Goal: Information Seeking & Learning: Compare options

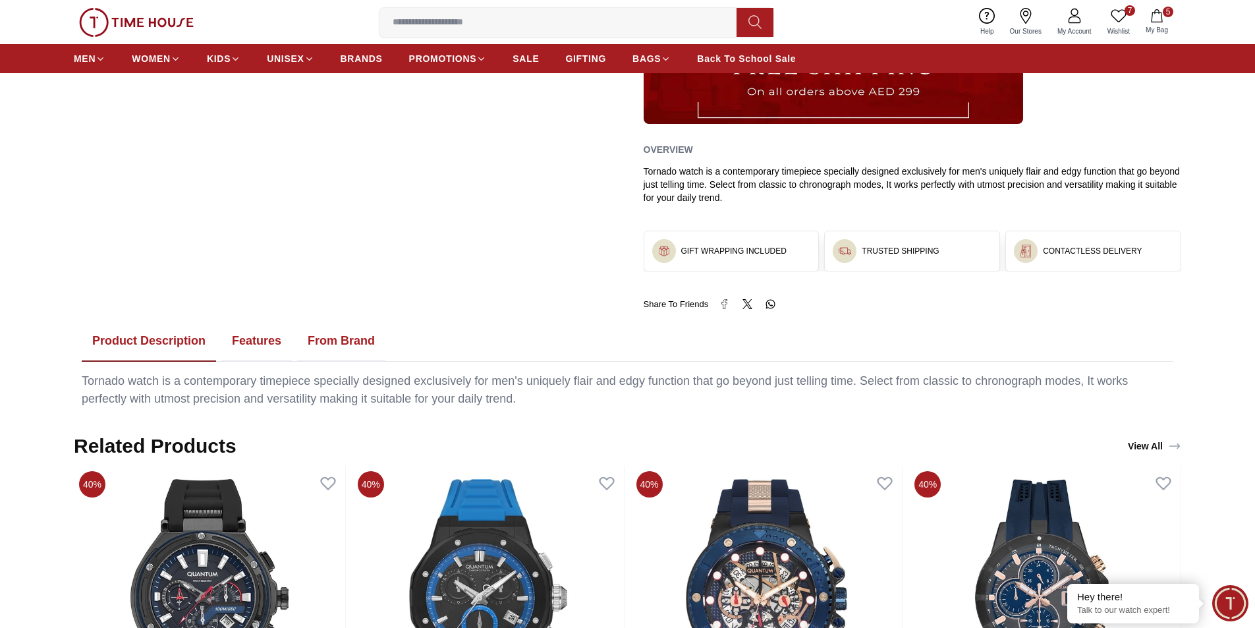
scroll to position [593, 0]
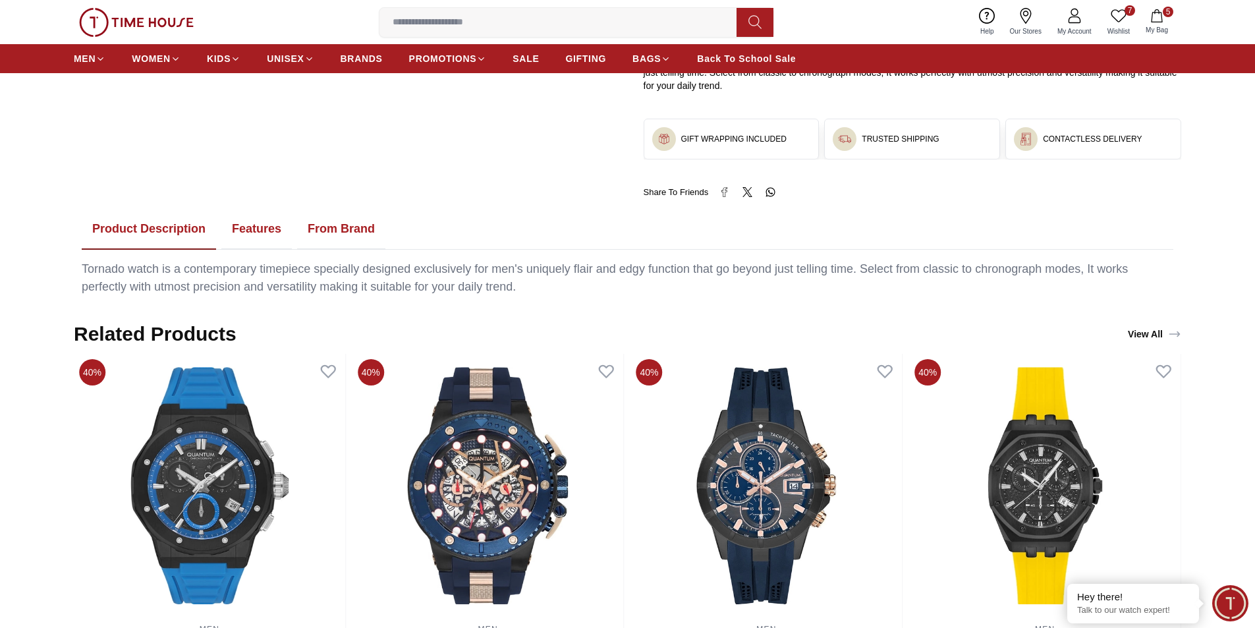
click at [266, 229] on button "Features" at bounding box center [256, 229] width 70 height 41
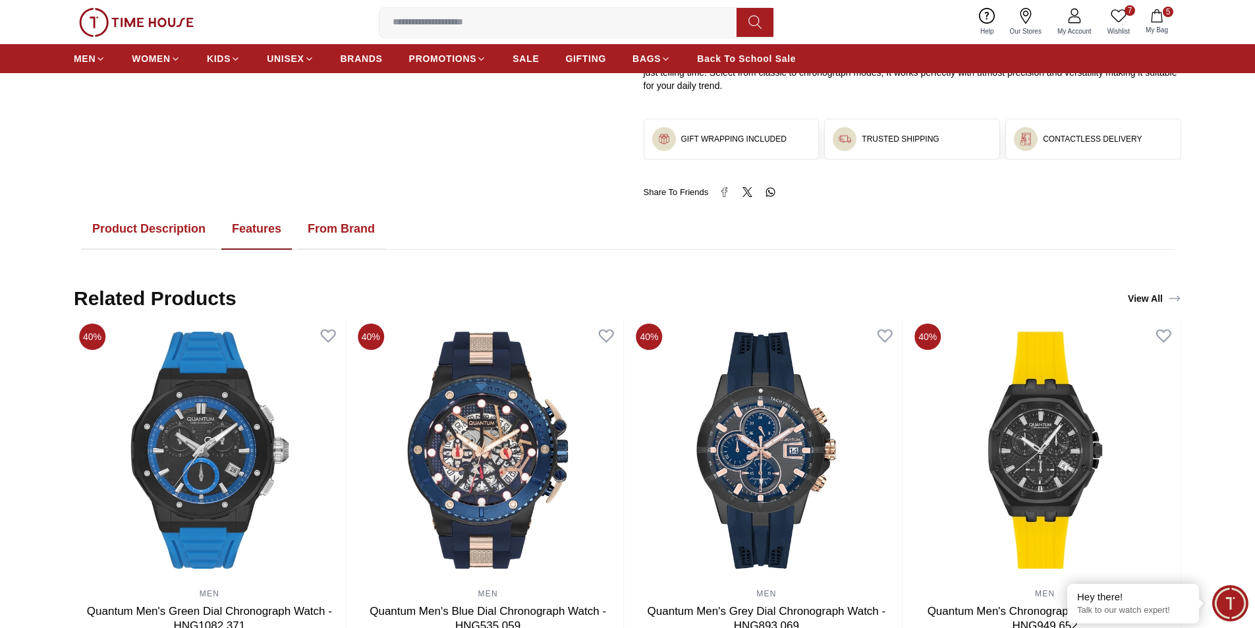
click at [337, 227] on button "From Brand" at bounding box center [341, 229] width 88 height 41
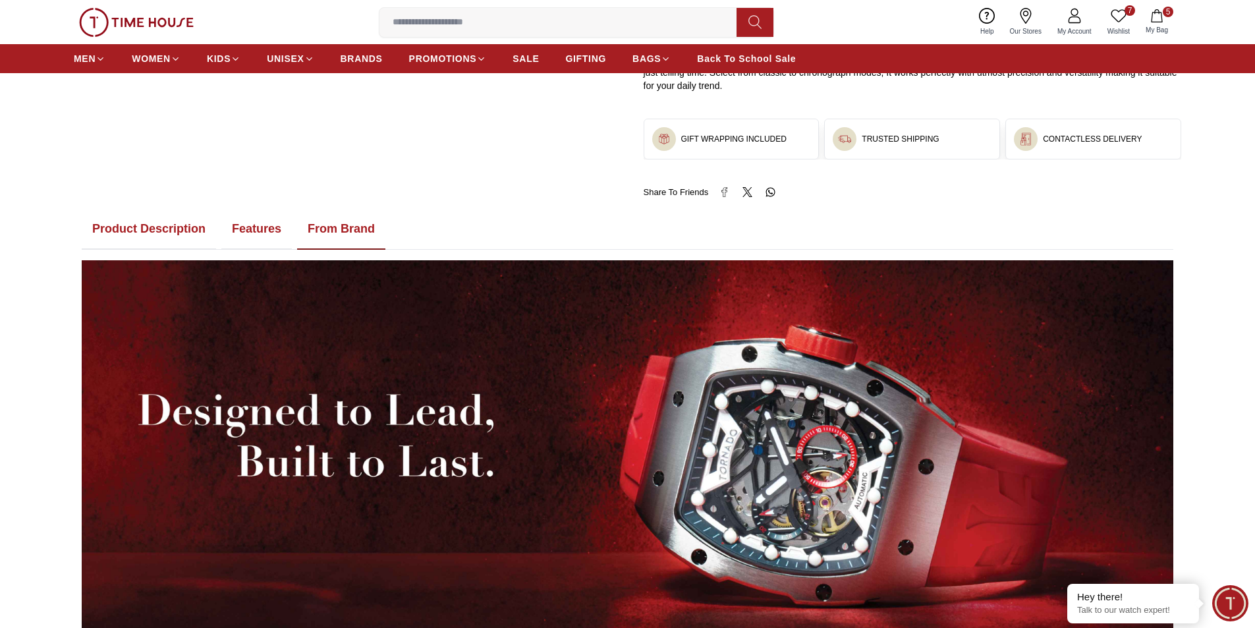
drag, startPoint x: 259, startPoint y: 230, endPoint x: 215, endPoint y: 232, distance: 44.2
click at [256, 229] on button "Features" at bounding box center [256, 229] width 70 height 41
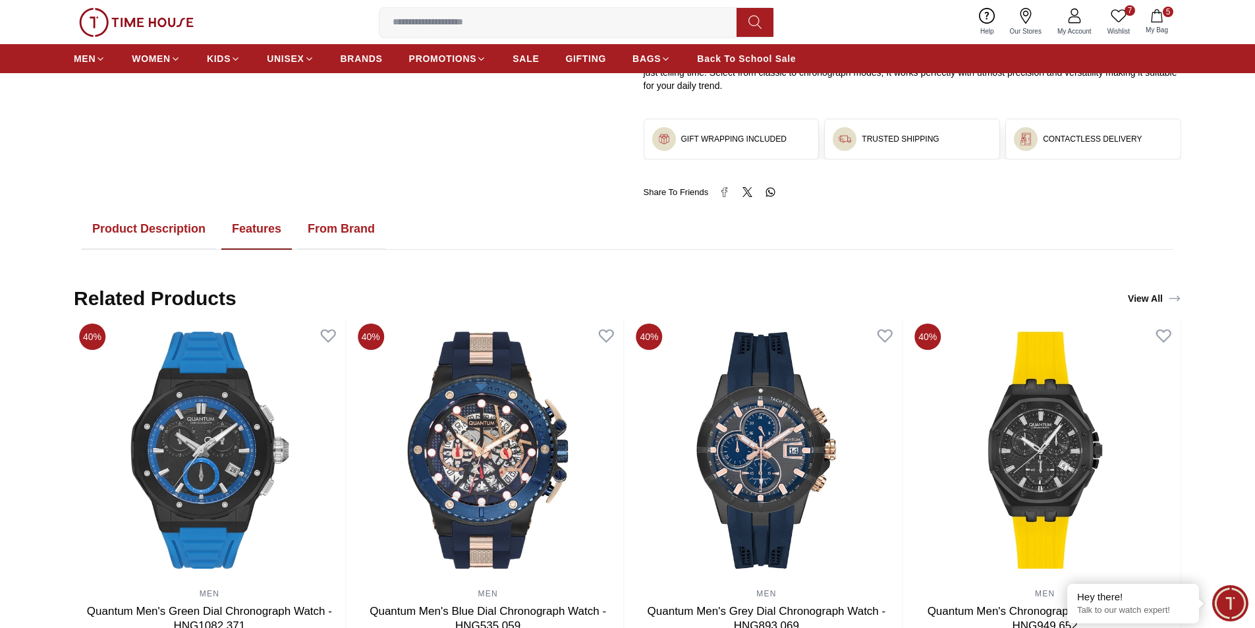
click at [179, 230] on button "Product Description" at bounding box center [149, 229] width 134 height 41
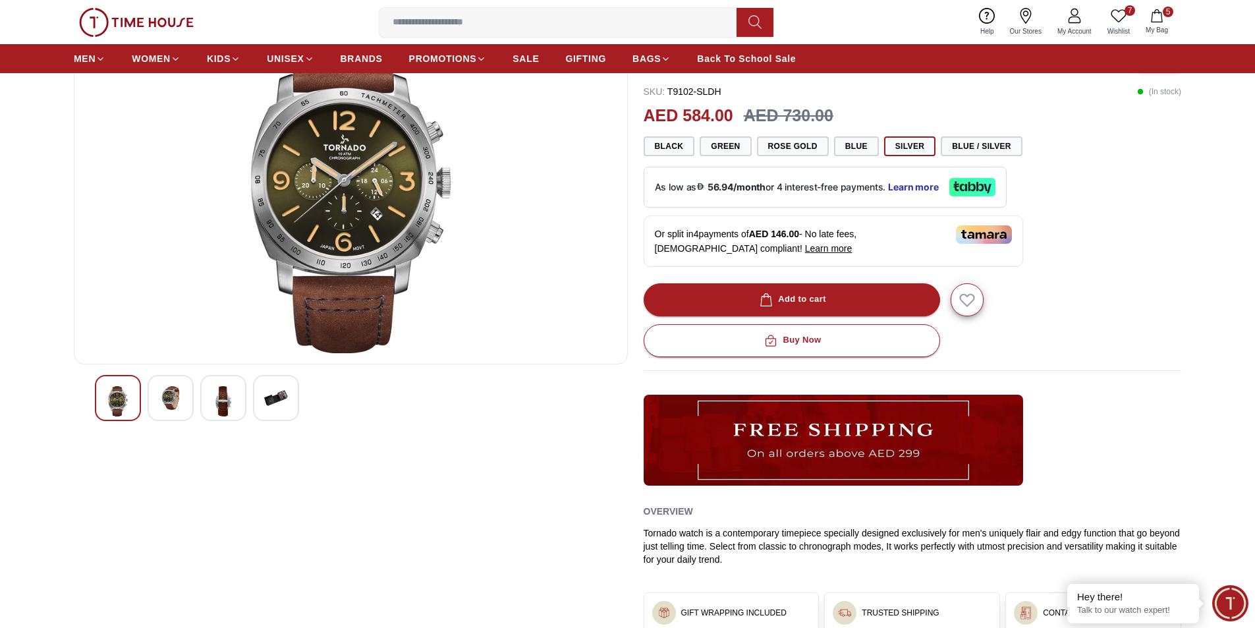
scroll to position [0, 0]
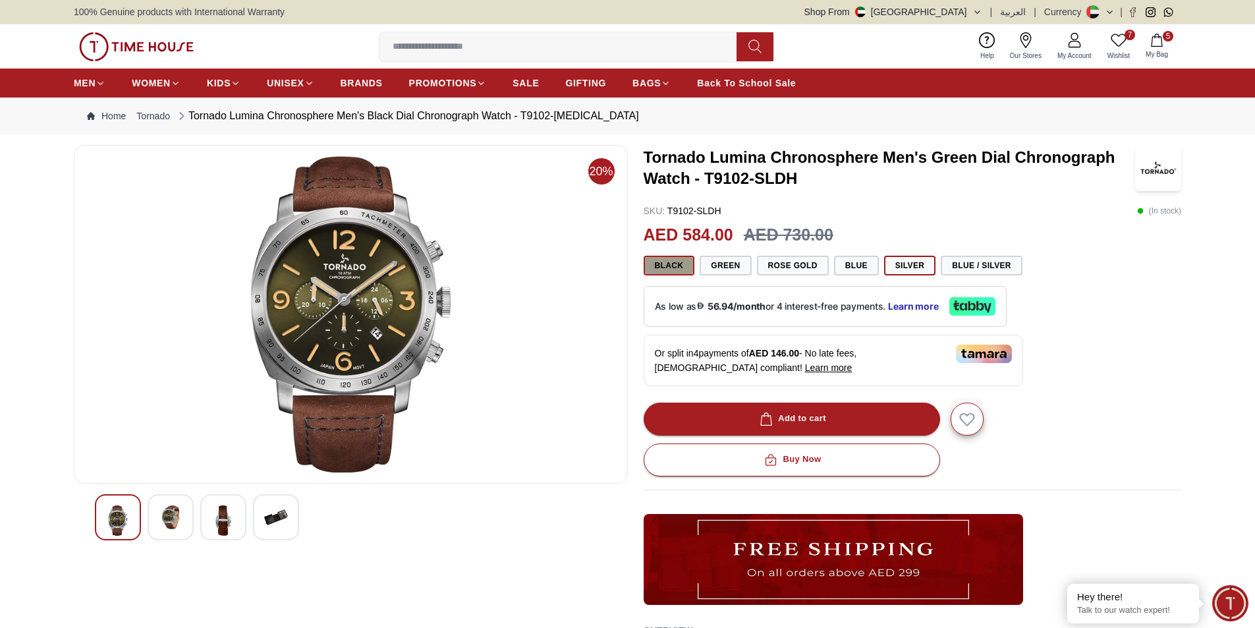
click at [672, 265] on button "Black" at bounding box center [668, 266] width 51 height 20
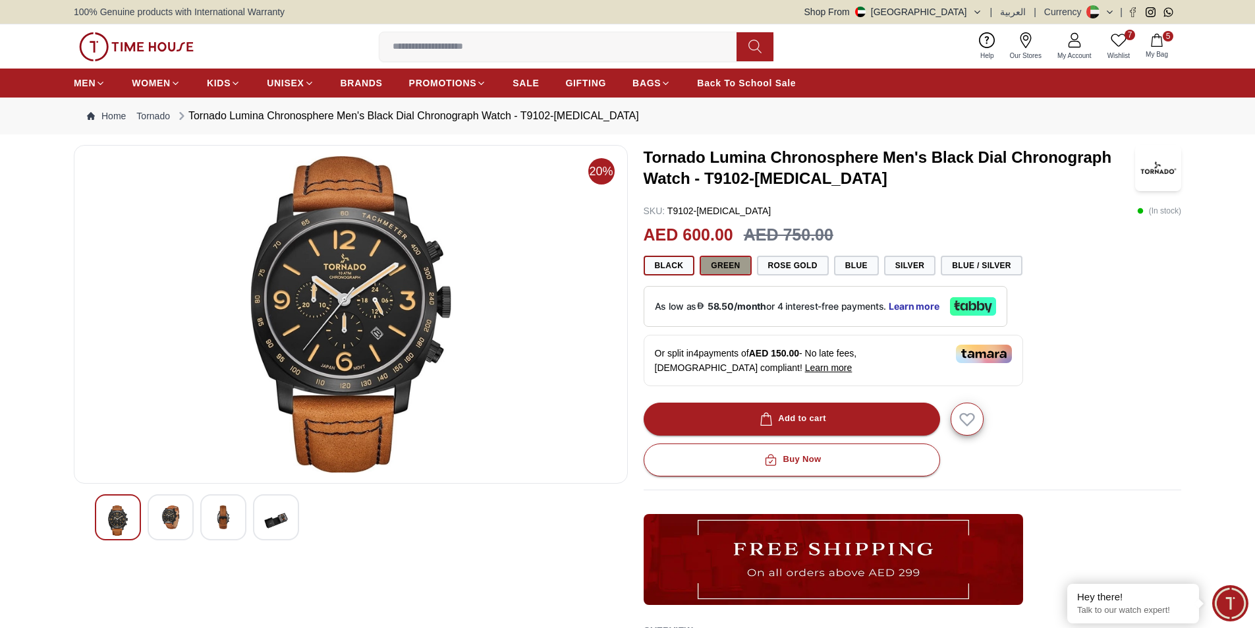
click at [738, 263] on button "Green" at bounding box center [724, 266] width 51 height 20
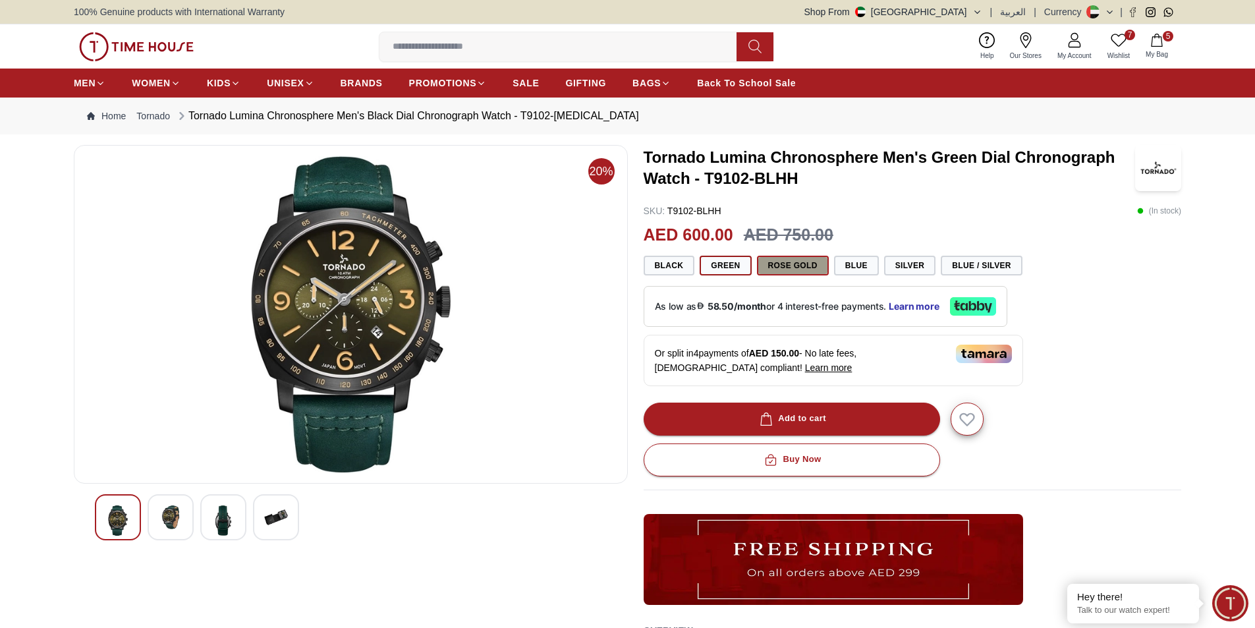
click at [809, 262] on button "Rose Gold" at bounding box center [793, 266] width 72 height 20
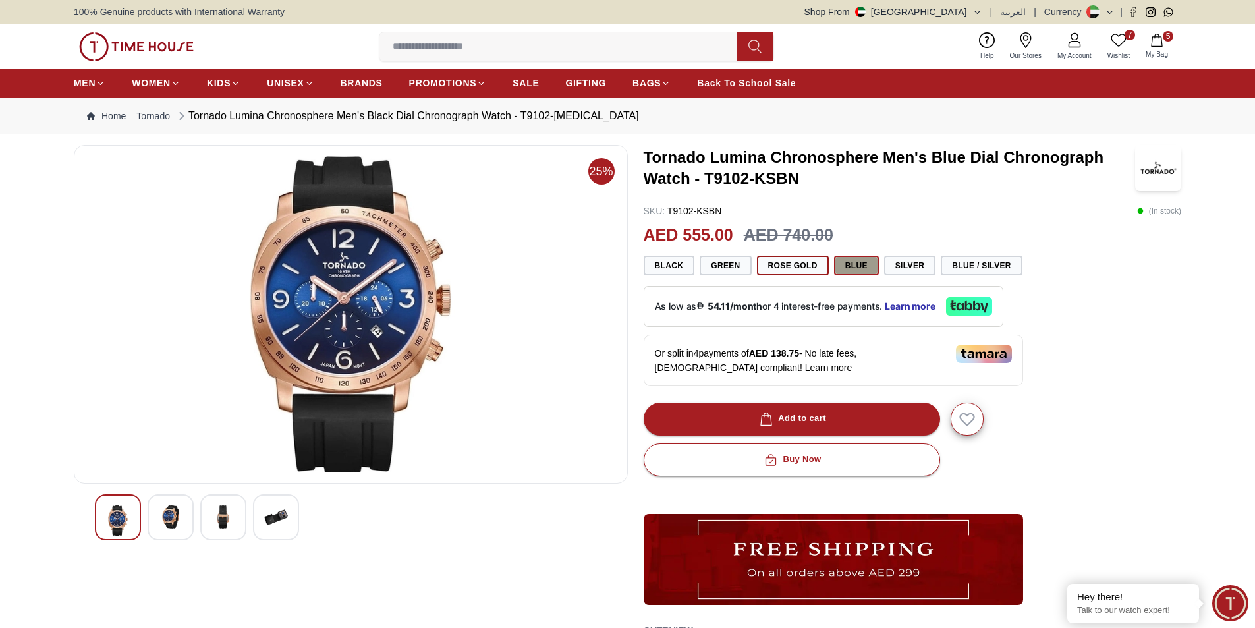
click at [862, 266] on button "Blue" at bounding box center [856, 266] width 45 height 20
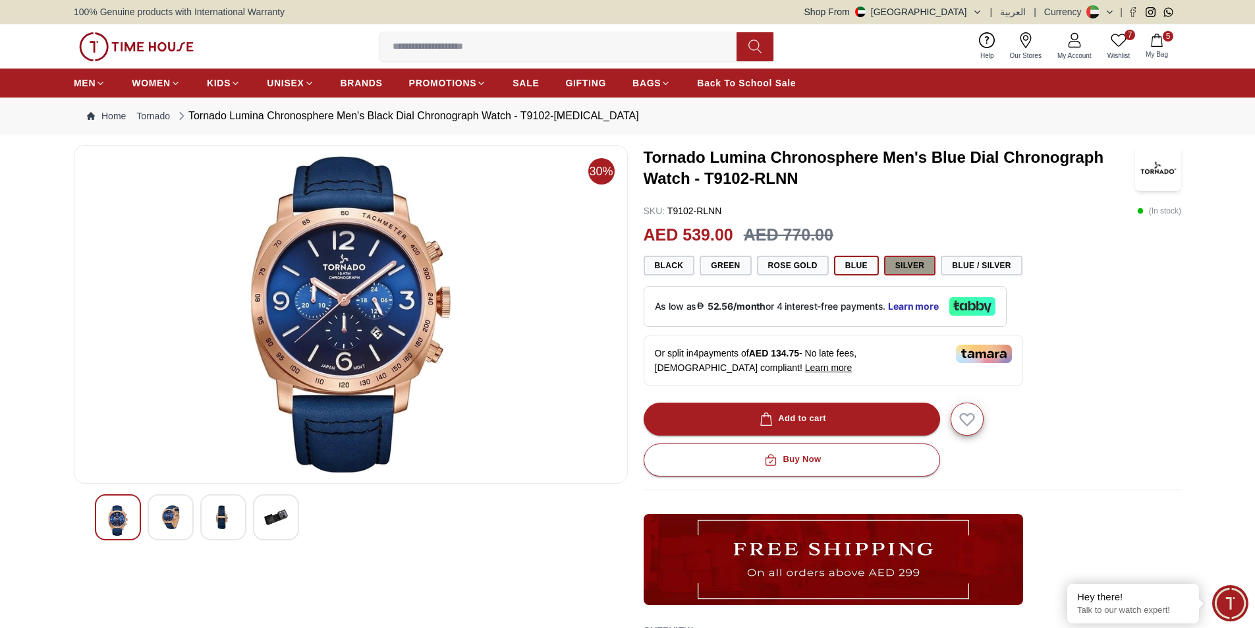
click at [909, 263] on button "Silver" at bounding box center [910, 266] width 52 height 20
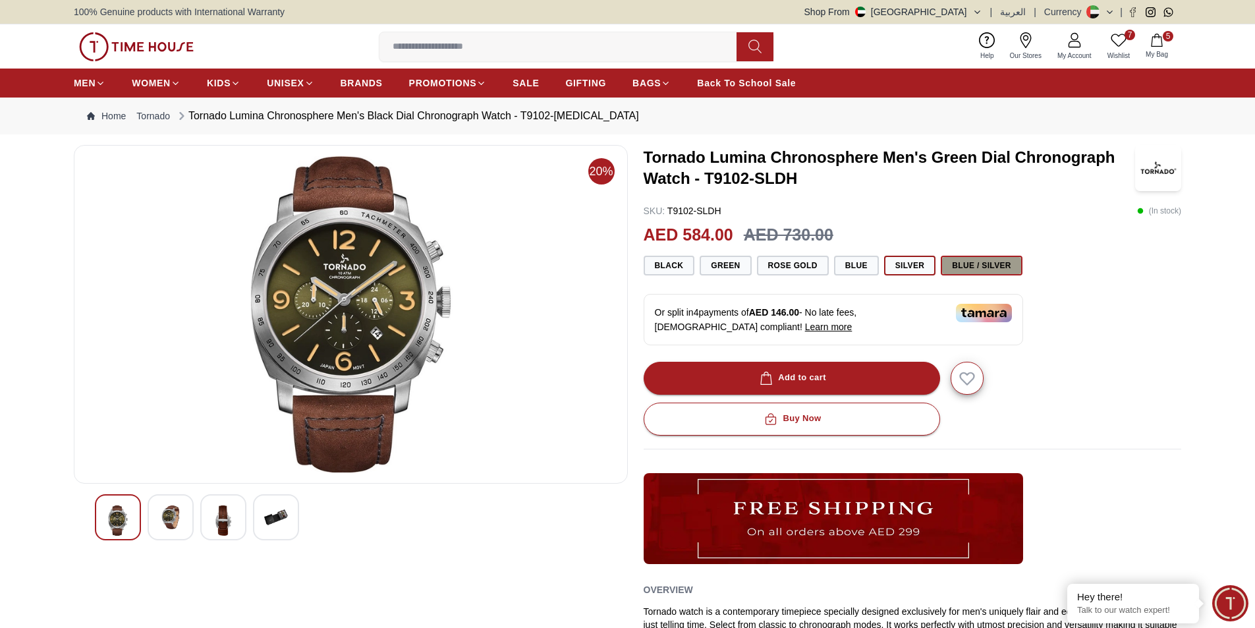
click at [985, 263] on button "Blue / Silver" at bounding box center [982, 266] width 82 height 20
